Goal: Information Seeking & Learning: Learn about a topic

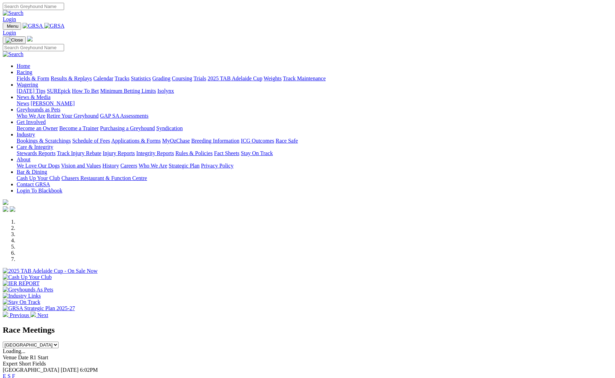
click at [35, 132] on link "Industry" at bounding box center [26, 135] width 18 height 6
click at [53, 144] on link "Care & Integrity" at bounding box center [35, 147] width 37 height 6
click at [55, 150] on link "Stewards Reports" at bounding box center [36, 153] width 39 height 6
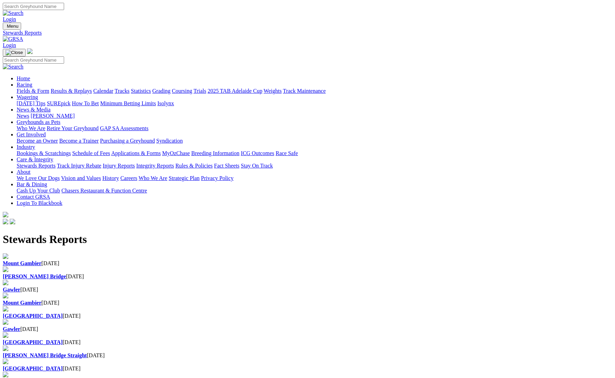
click at [63, 313] on b "[GEOGRAPHIC_DATA]" at bounding box center [33, 316] width 60 height 6
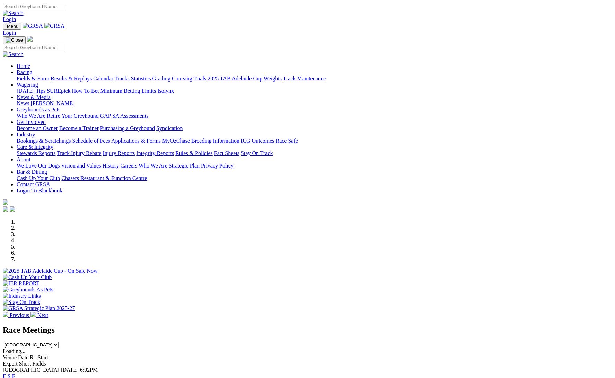
click at [35, 132] on link "Industry" at bounding box center [26, 135] width 18 height 6
click at [32, 69] on link "Racing" at bounding box center [25, 72] width 16 height 6
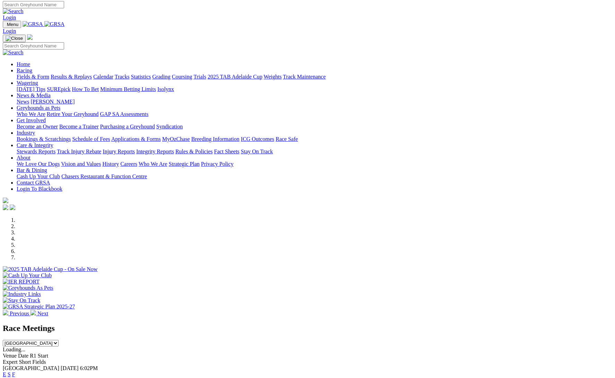
click at [213, 149] on link "Rules & Policies" at bounding box center [193, 152] width 37 height 6
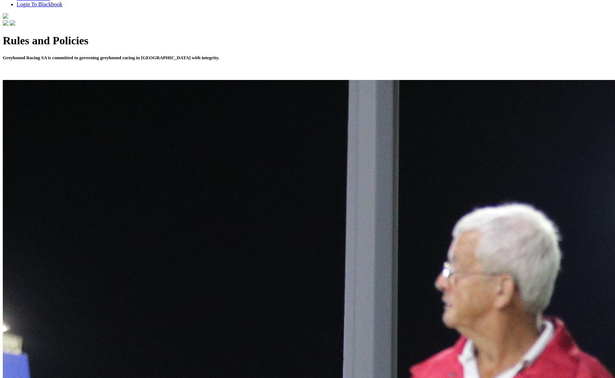
scroll to position [199, 0]
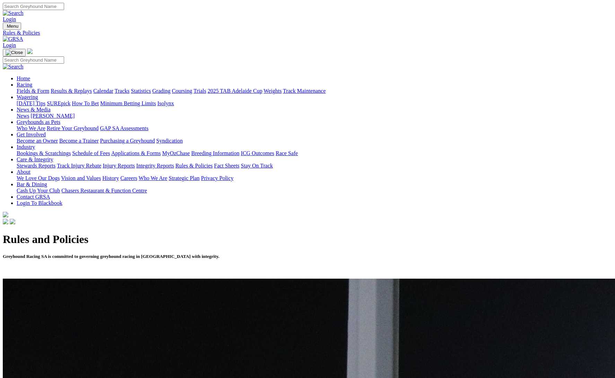
scroll to position [199, 0]
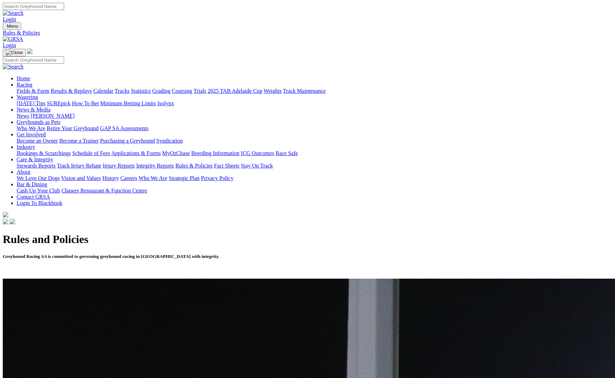
scroll to position [196, 0]
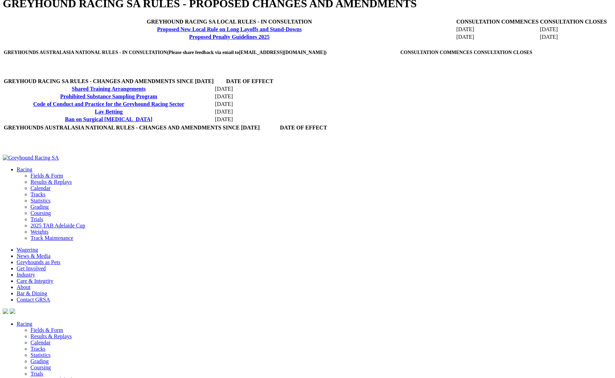
scroll to position [236, 0]
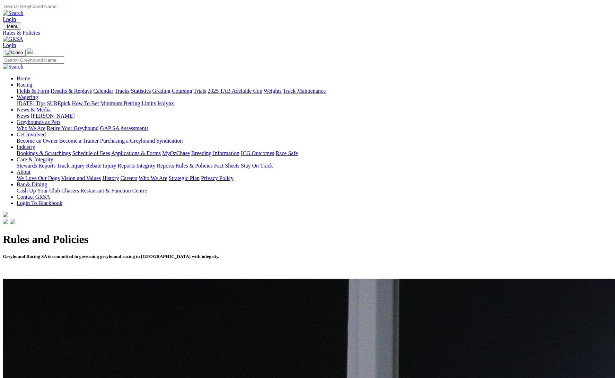
scroll to position [196, 0]
